Goal: Task Accomplishment & Management: Manage account settings

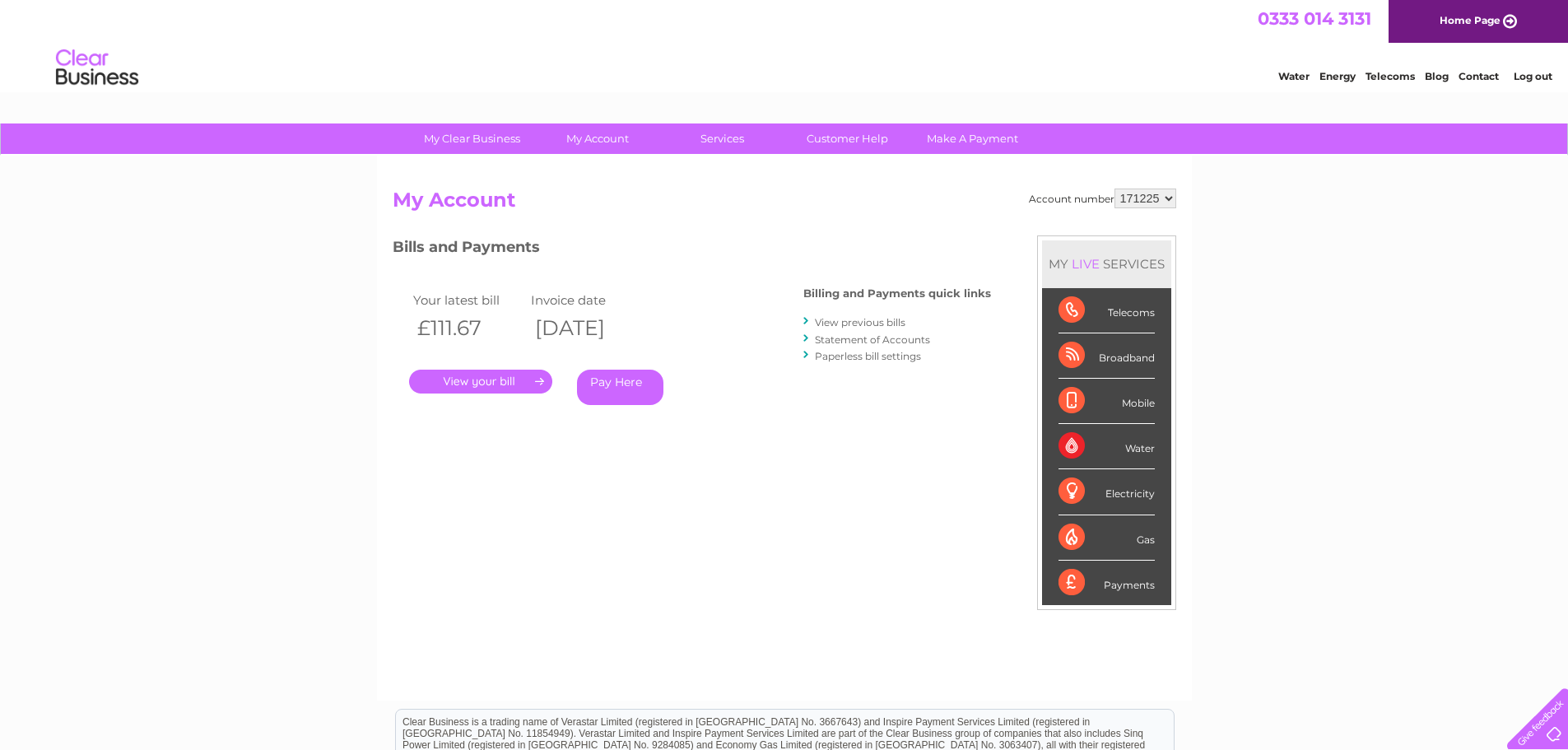
click at [477, 379] on link "." at bounding box center [481, 381] width 143 height 24
click at [493, 380] on link "." at bounding box center [481, 381] width 143 height 24
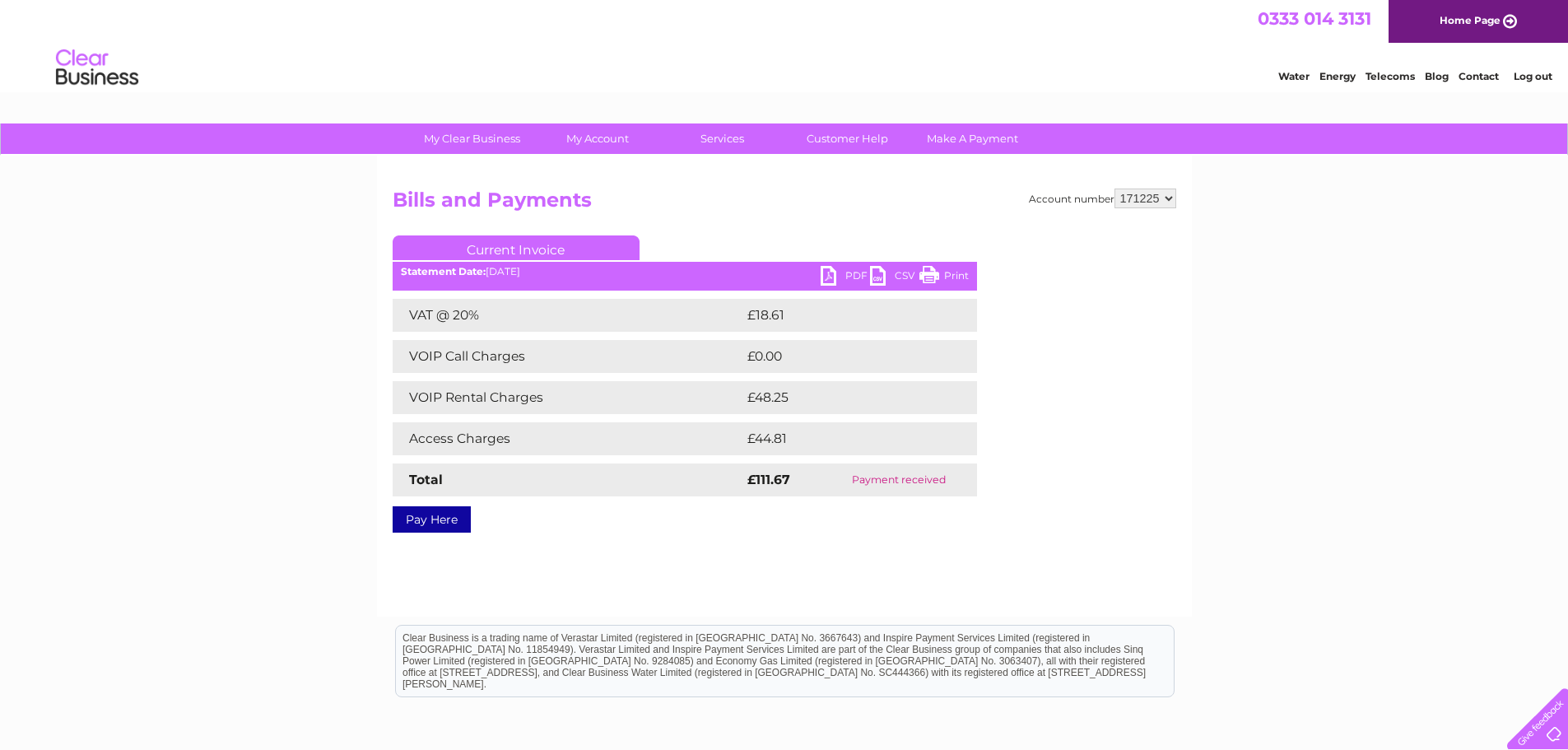
drag, startPoint x: 938, startPoint y: 269, endPoint x: 1298, endPoint y: 32, distance: 431.0
click at [938, 269] on link "Print" at bounding box center [944, 278] width 50 height 24
click at [884, 276] on link "CSV" at bounding box center [895, 278] width 50 height 24
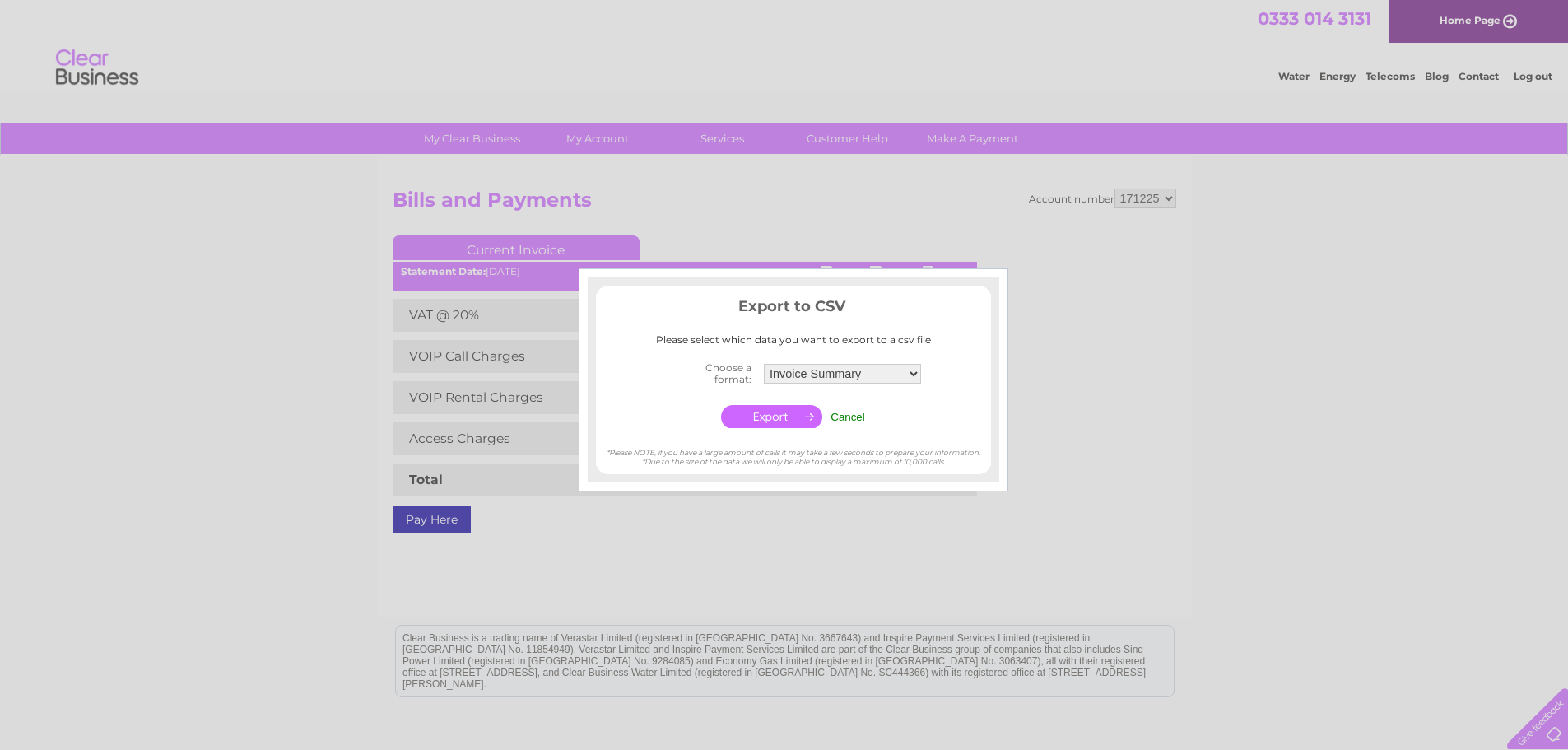
click at [852, 417] on input "Cancel" at bounding box center [848, 416] width 35 height 12
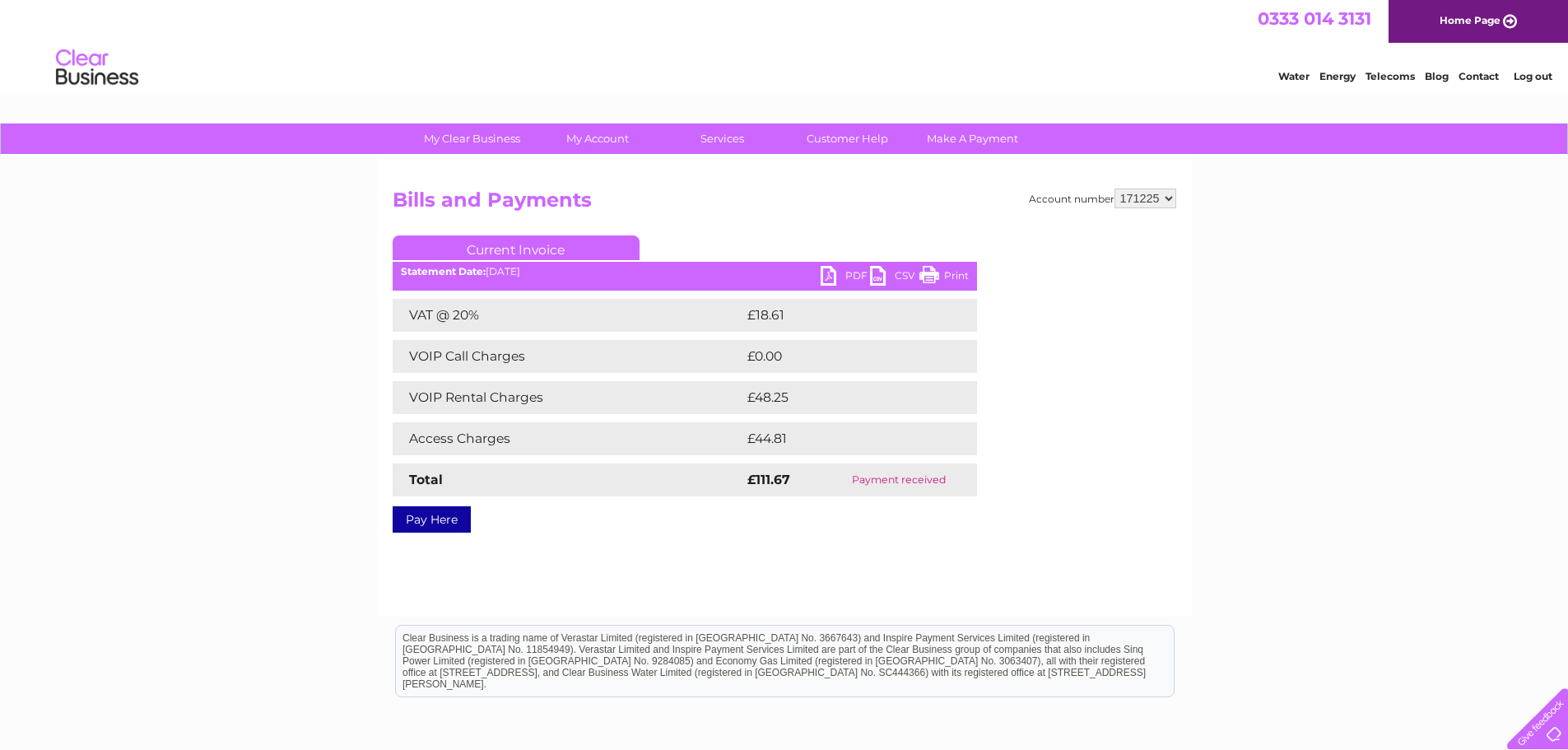
click at [831, 279] on link "PDF" at bounding box center [846, 278] width 50 height 24
click at [1537, 75] on link "Log out" at bounding box center [1533, 76] width 38 height 12
